Goal: Task Accomplishment & Management: Manage account settings

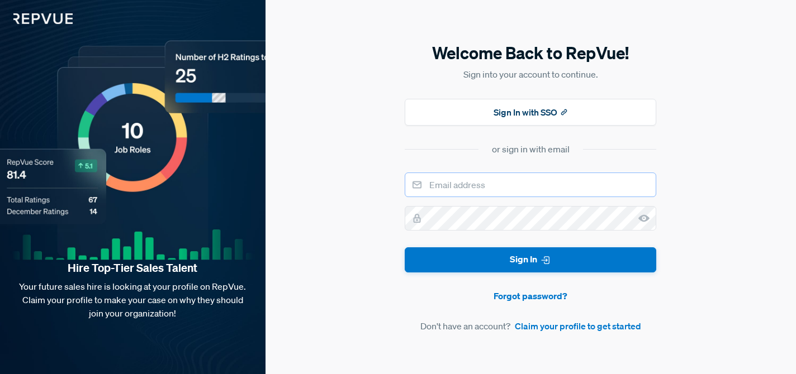
click at [498, 181] on input "email" at bounding box center [531, 185] width 252 height 25
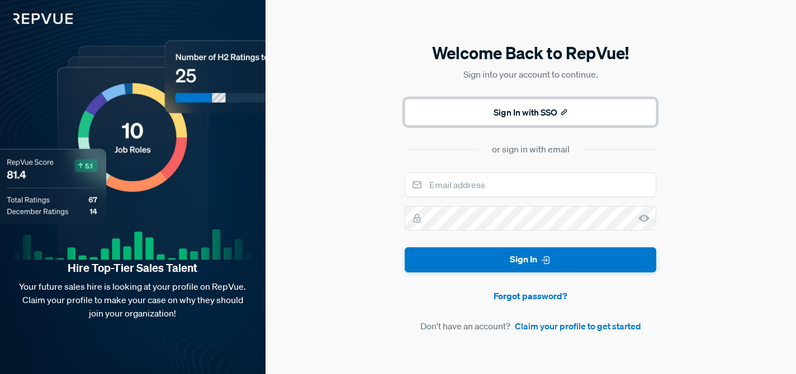
click at [491, 120] on button "Sign In with SSO" at bounding box center [531, 112] width 252 height 27
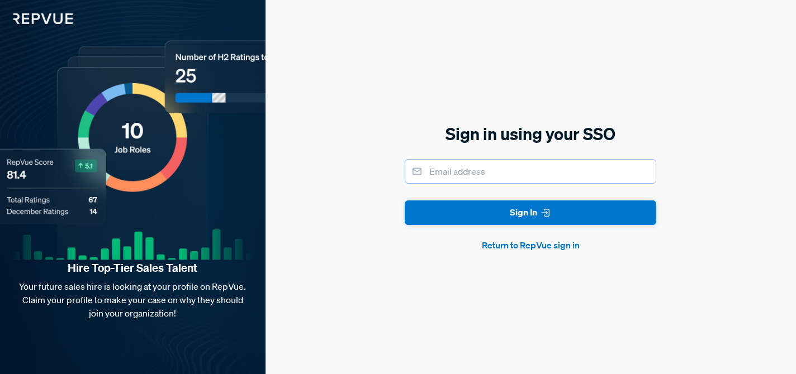
click at [470, 173] on input "email" at bounding box center [531, 171] width 252 height 25
type input "[EMAIL_ADDRESS][PERSON_NAME][DOMAIN_NAME]"
click at [405, 201] on button "Sign In" at bounding box center [531, 213] width 252 height 25
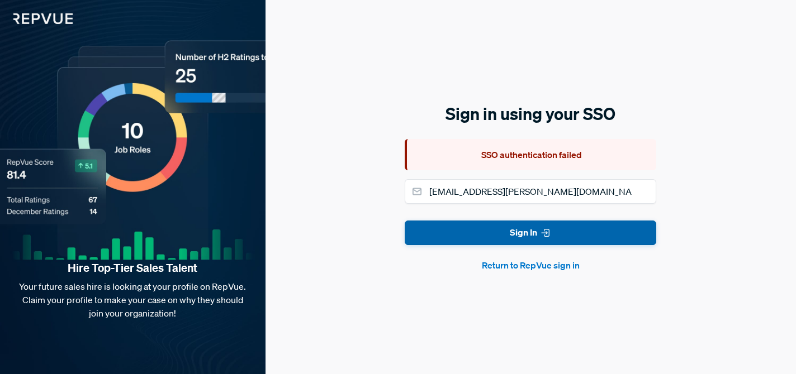
click at [515, 269] on button "Return to RepVue sign in" at bounding box center [531, 265] width 252 height 13
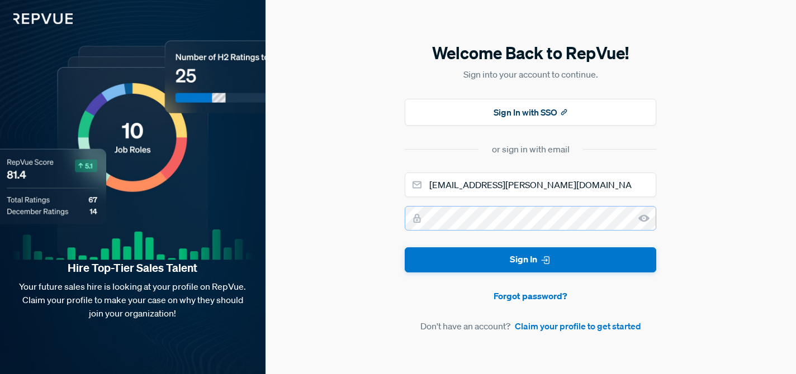
click at [405, 248] on button "Sign In" at bounding box center [531, 260] width 252 height 25
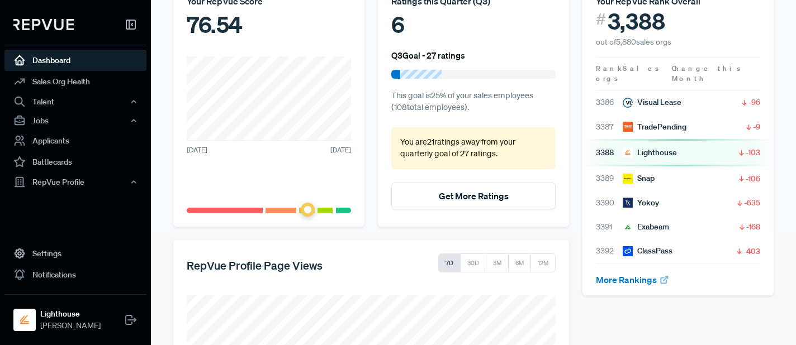
scroll to position [274, 0]
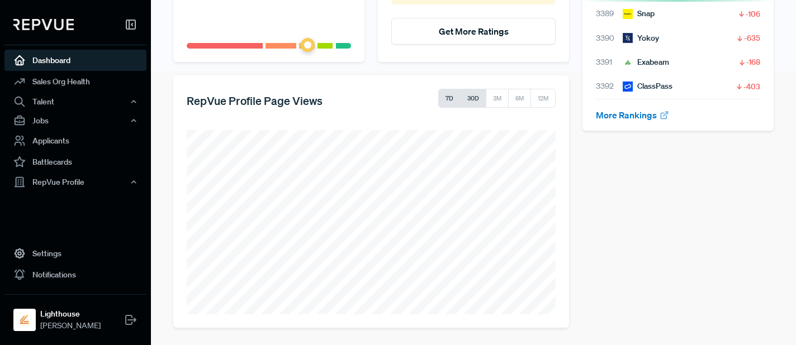
click at [473, 98] on button "30D" at bounding box center [473, 98] width 26 height 19
click at [491, 98] on button "3M" at bounding box center [497, 98] width 23 height 19
click at [467, 97] on button "30D" at bounding box center [473, 98] width 26 height 19
click at [63, 181] on div "RepVue Profile" at bounding box center [75, 182] width 142 height 19
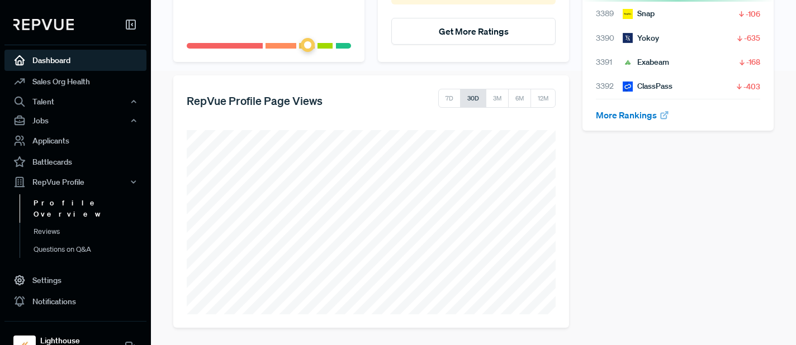
click at [68, 199] on link "Profile Overview" at bounding box center [91, 209] width 142 height 29
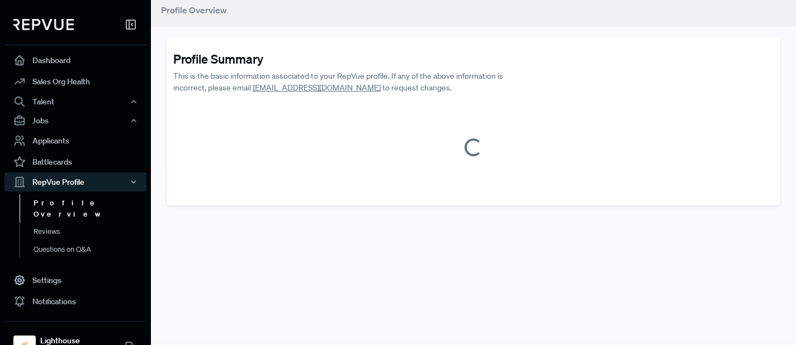
scroll to position [271, 0]
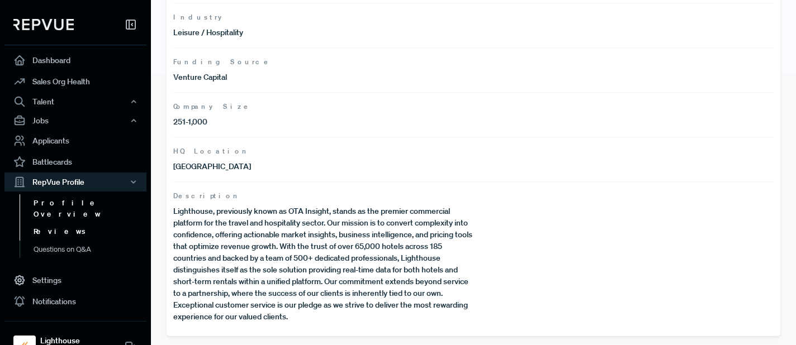
click at [64, 223] on link "Reviews" at bounding box center [91, 232] width 142 height 18
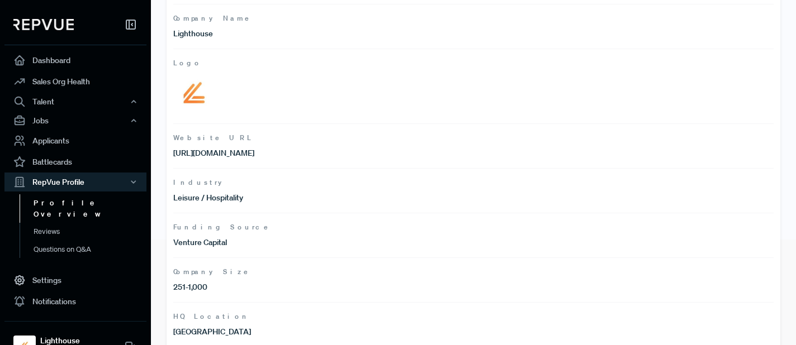
scroll to position [105, 0]
click at [68, 223] on link "Reviews" at bounding box center [91, 232] width 142 height 18
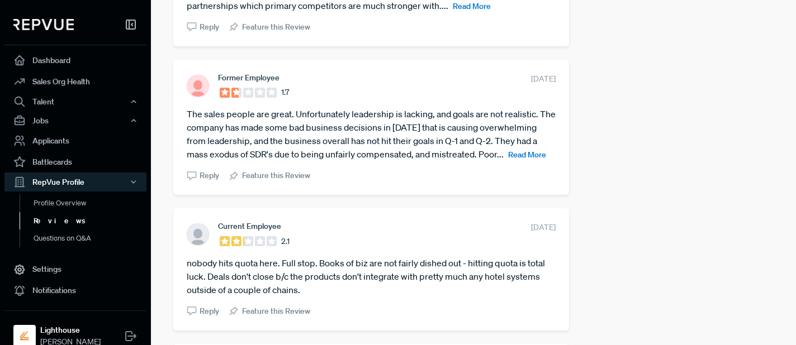
scroll to position [652, 0]
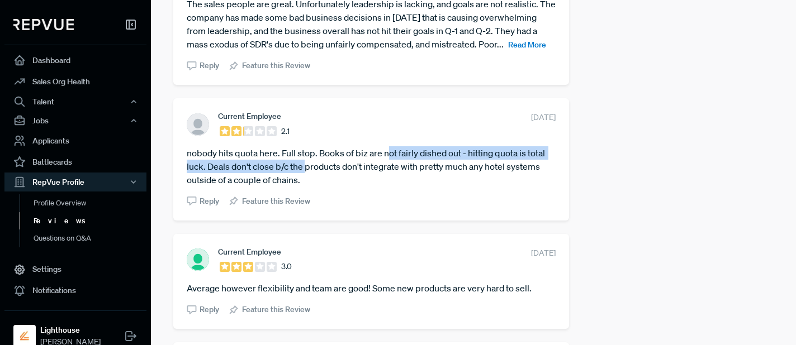
drag, startPoint x: 305, startPoint y: 178, endPoint x: 390, endPoint y: 162, distance: 86.5
click at [390, 162] on article "nobody hits quota here. Full stop. Books of biz are not fairly dished out - hit…" at bounding box center [371, 166] width 369 height 40
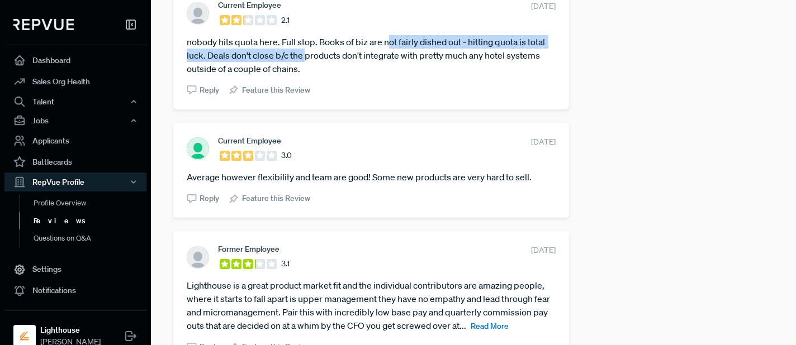
scroll to position [762, 0]
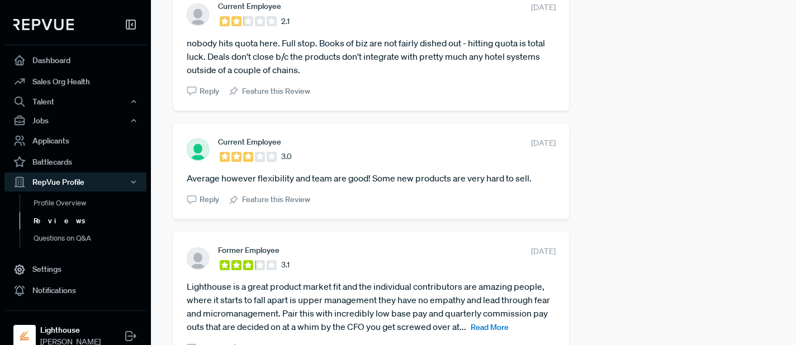
click at [531, 258] on span "[DATE]" at bounding box center [543, 252] width 25 height 12
click at [522, 163] on section "Current Employee 3.0 [DATE]" at bounding box center [371, 149] width 369 height 25
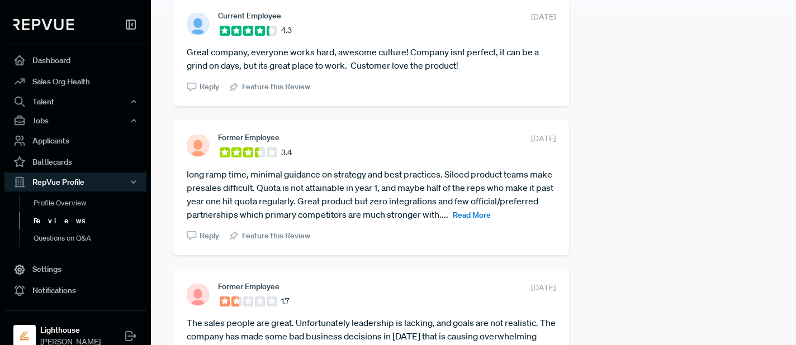
scroll to position [334, 0]
click at [358, 49] on article "Great company, everyone works hard, awesome culture! Company isnt perfect, it c…" at bounding box center [371, 57] width 369 height 27
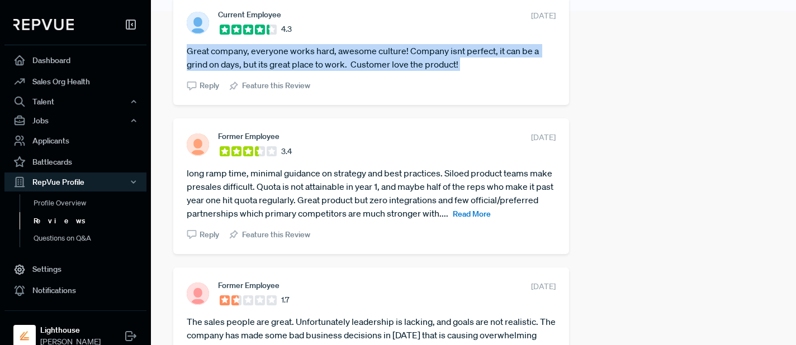
click at [358, 49] on article "Great company, everyone works hard, awesome culture! Company isnt perfect, it c…" at bounding box center [371, 57] width 369 height 27
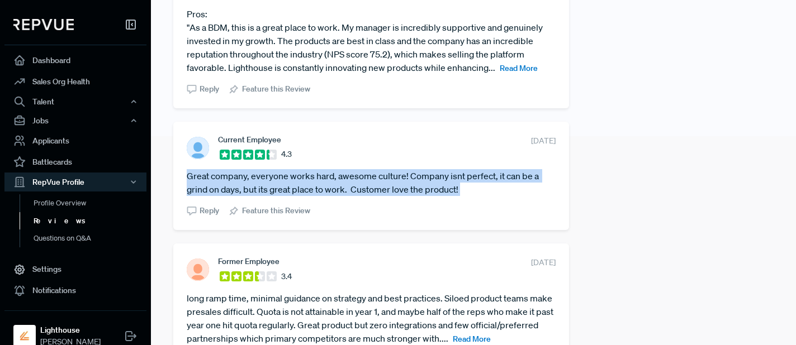
scroll to position [176, 0]
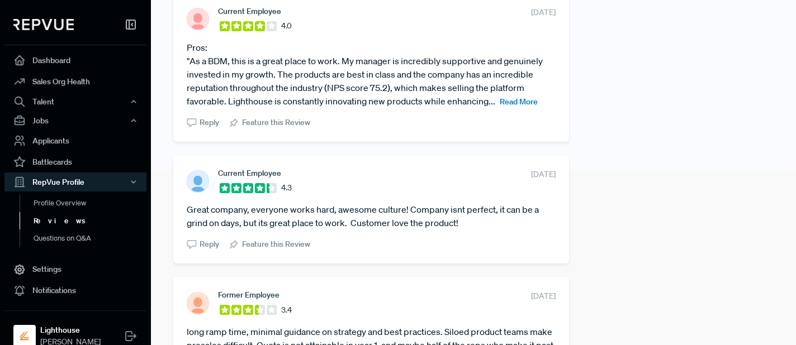
click at [516, 105] on span "Read More" at bounding box center [519, 102] width 38 height 10
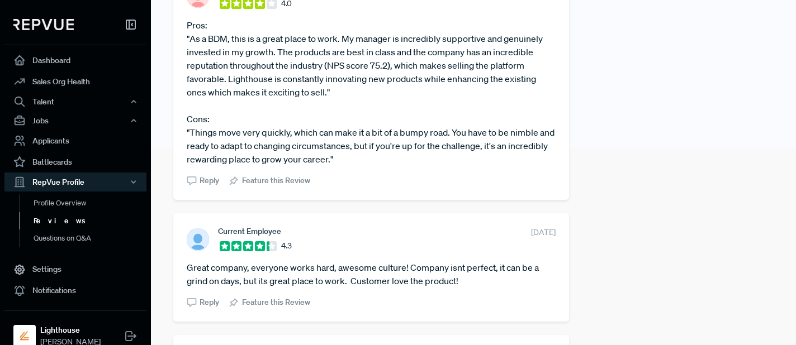
scroll to position [189, 0]
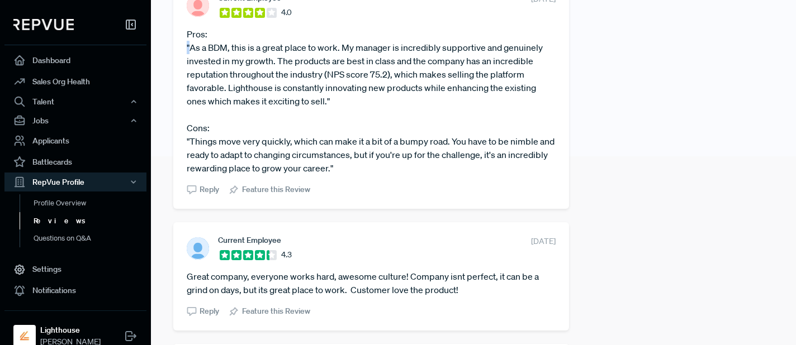
drag, startPoint x: 191, startPoint y: 44, endPoint x: 178, endPoint y: 44, distance: 12.9
click at [178, 44] on div "Current Employee 4.0 [DATE] Pros: "As a BDM, this is a great place to work. My …" at bounding box center [371, 94] width 396 height 229
click at [328, 106] on article "Pros: "As a BDM, this is a great place to work. My manager is incredibly suppor…" at bounding box center [371, 101] width 369 height 148
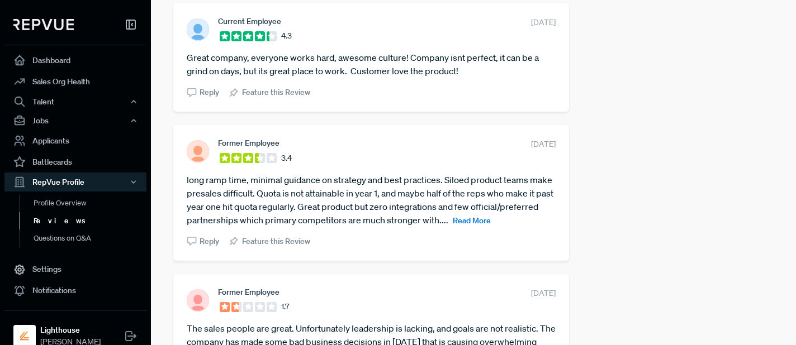
scroll to position [266, 0]
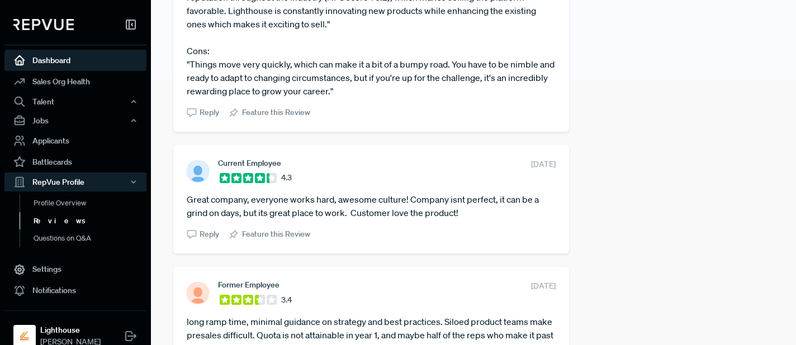
click at [80, 58] on link "Dashboard" at bounding box center [75, 60] width 142 height 21
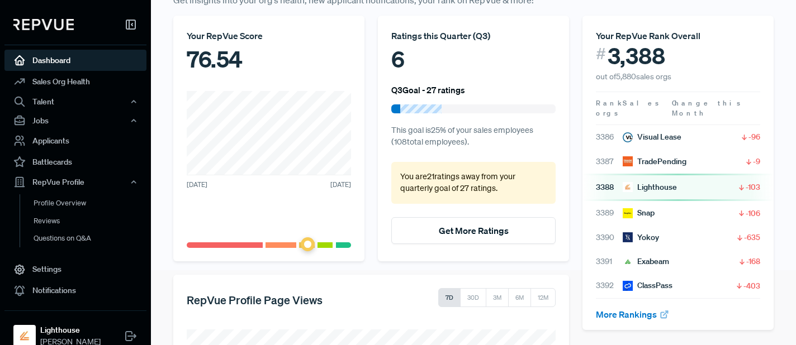
scroll to position [93, 0]
